Goal: Task Accomplishment & Management: Manage account settings

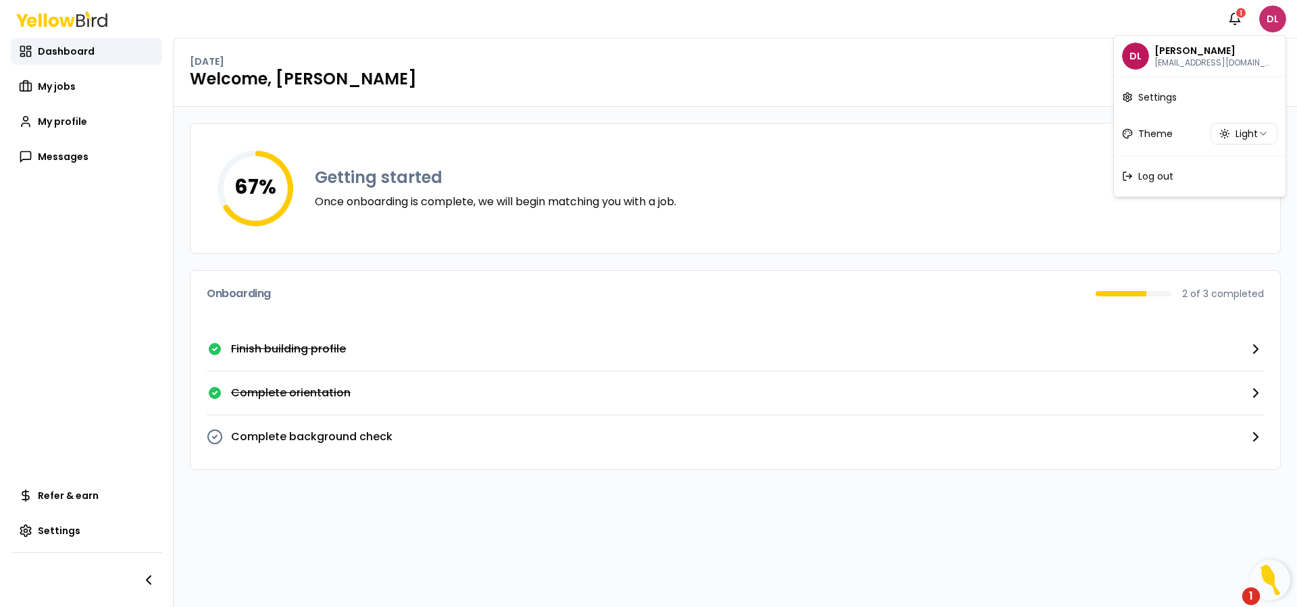
click at [1277, 18] on html "Notifications 1 DL Dashboard My jobs My profile Messages Refer & earn Settings …" at bounding box center [648, 303] width 1297 height 607
click at [1163, 101] on span "Settings" at bounding box center [1157, 98] width 39 height 14
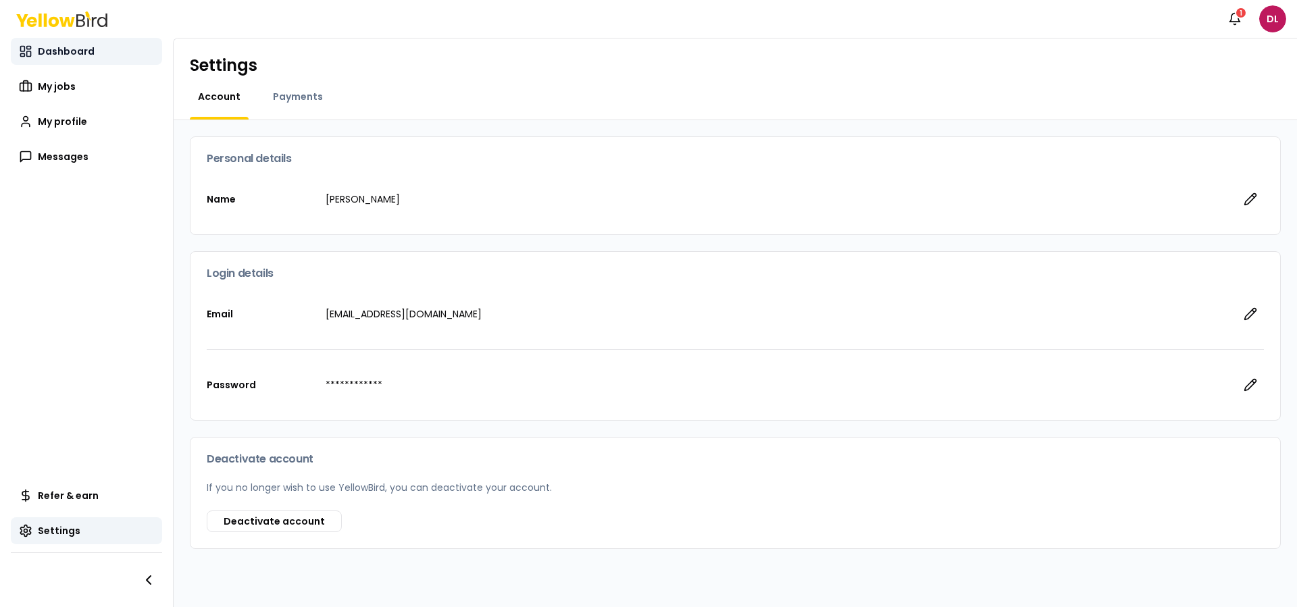
click at [61, 53] on span "Dashboard" at bounding box center [66, 52] width 57 height 14
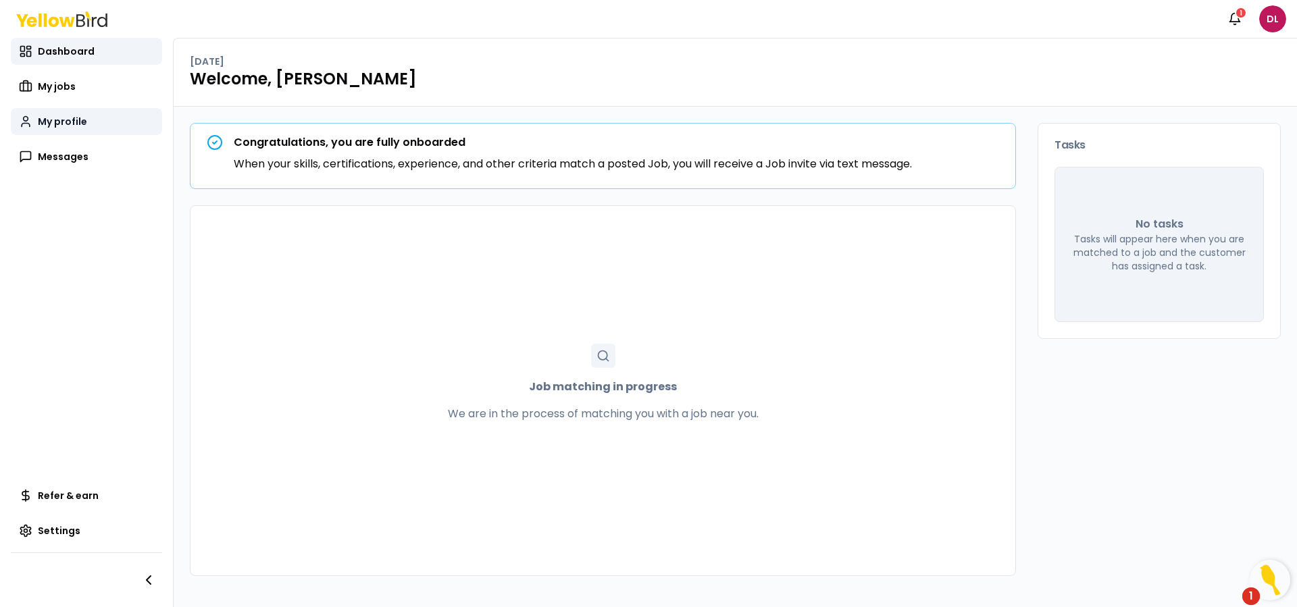
click at [77, 121] on span "My profile" at bounding box center [62, 122] width 49 height 14
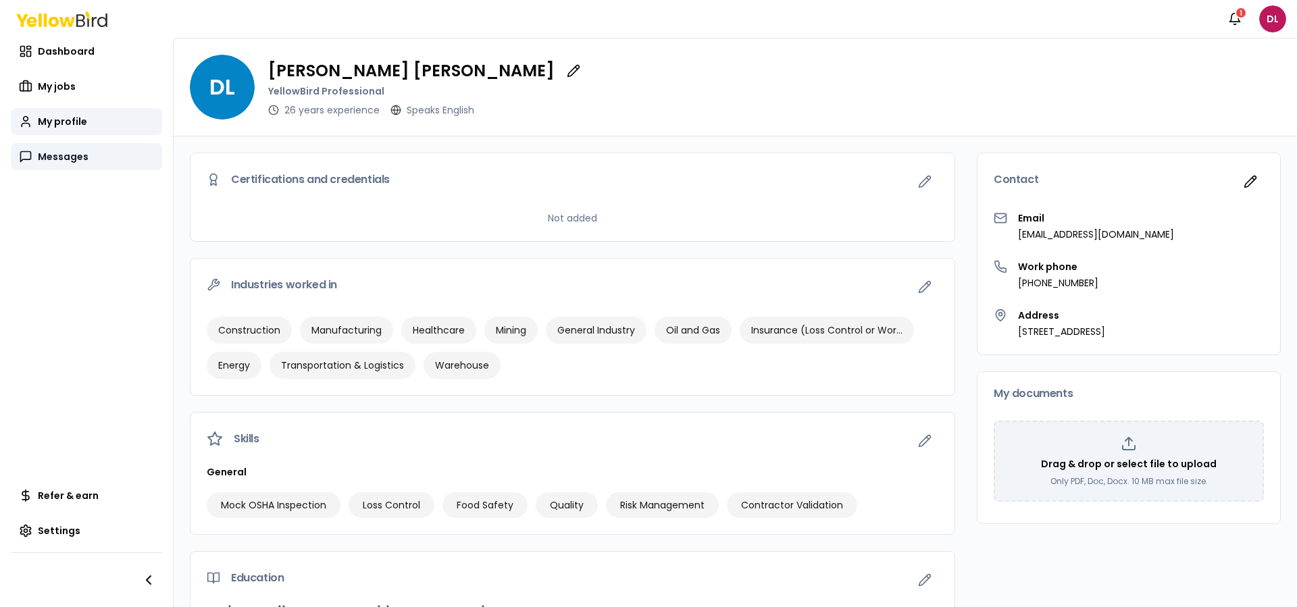
click at [82, 154] on span "Messages" at bounding box center [63, 157] width 51 height 14
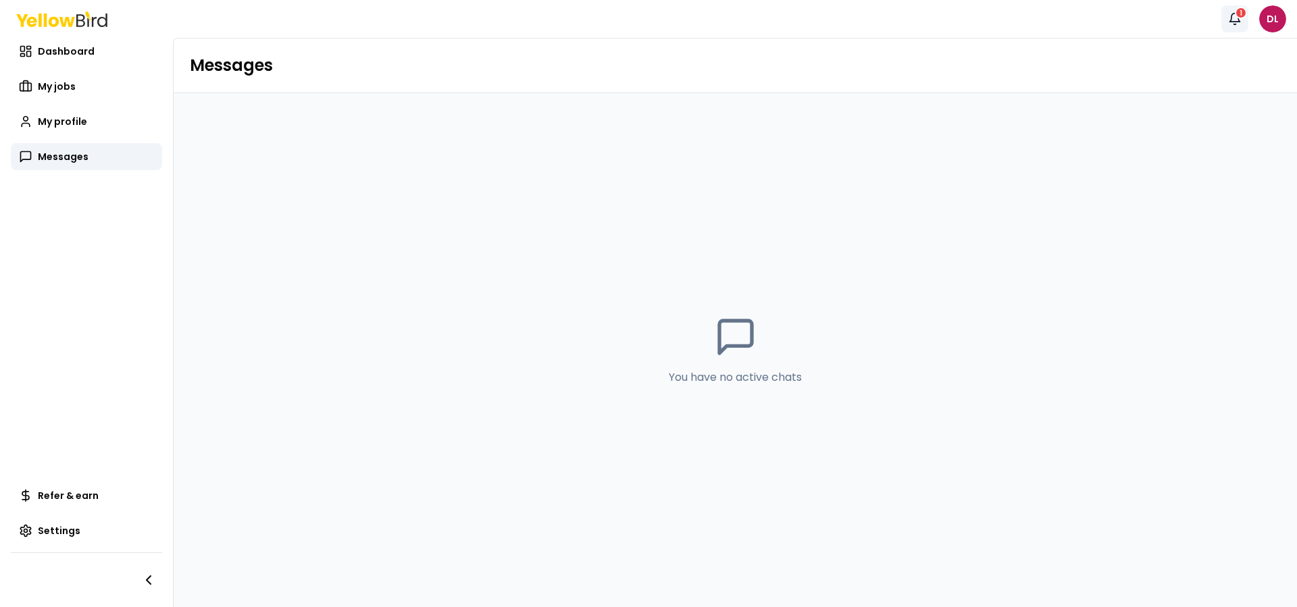
click at [1240, 20] on icon "button" at bounding box center [1235, 19] width 14 height 14
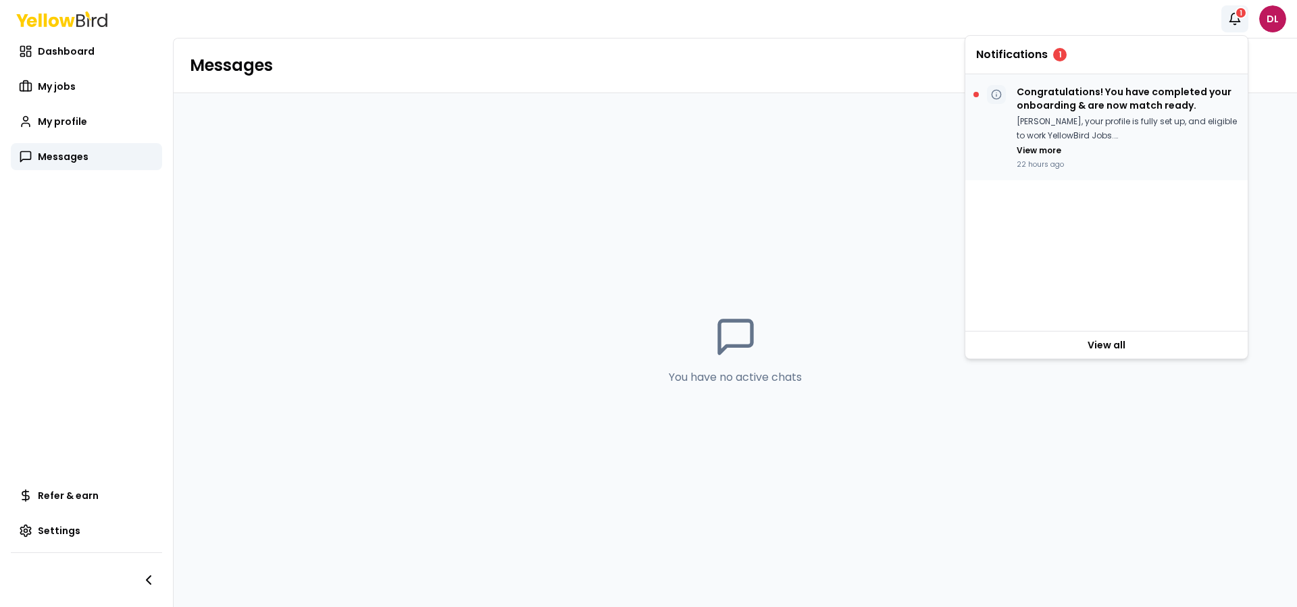
click at [1080, 123] on p "[PERSON_NAME], your profile is fully set up, and eligible to work YellowBird Jo…" at bounding box center [1127, 129] width 220 height 28
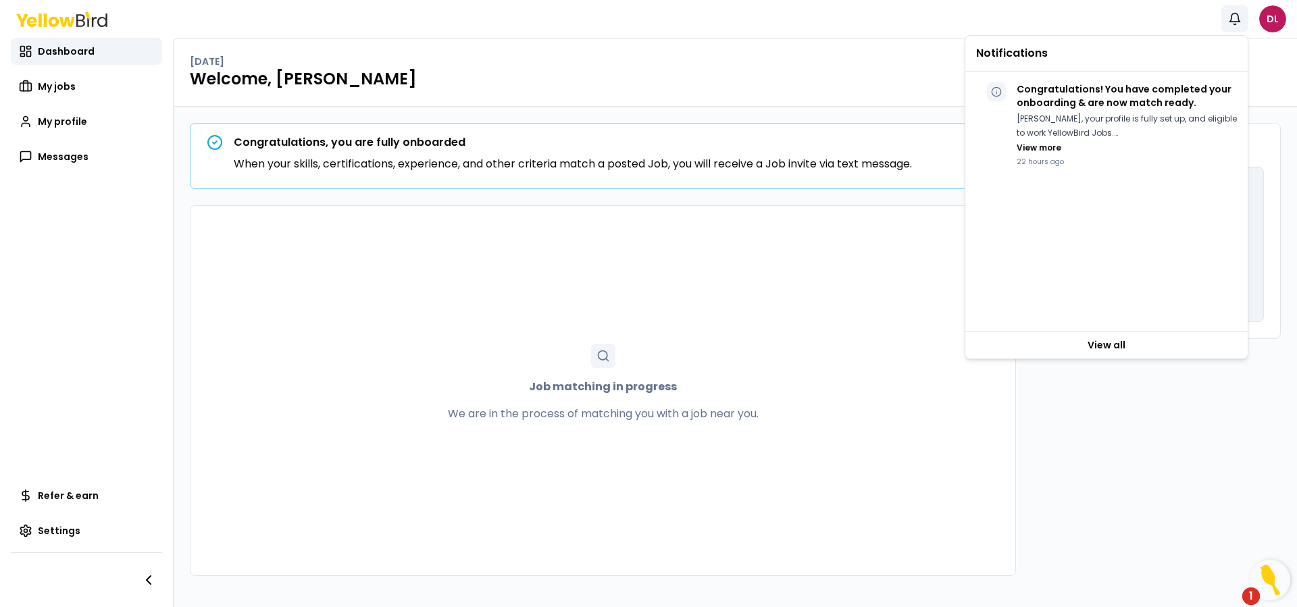
click at [1243, 22] on button "Notifications" at bounding box center [1234, 18] width 27 height 27
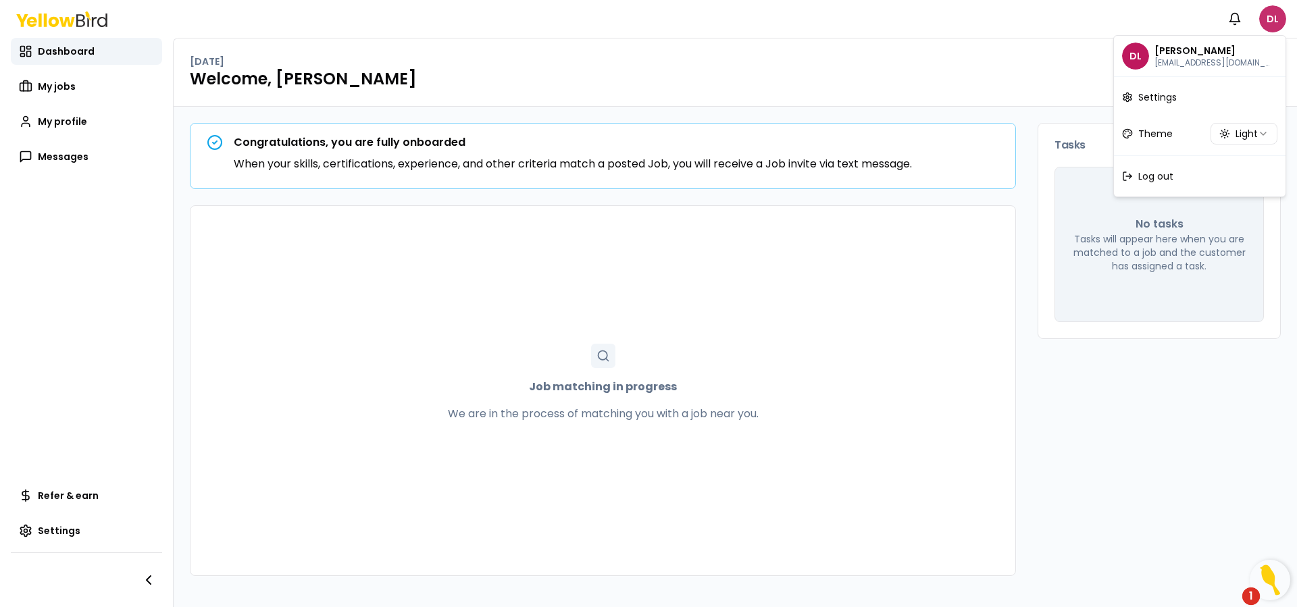
click at [1263, 18] on html "Notifications DL Dashboard My jobs My profile Messages Refer & earn Settings [D…" at bounding box center [648, 303] width 1297 height 607
click at [1161, 180] on span "Log out" at bounding box center [1155, 177] width 35 height 14
